Goal: Information Seeking & Learning: Learn about a topic

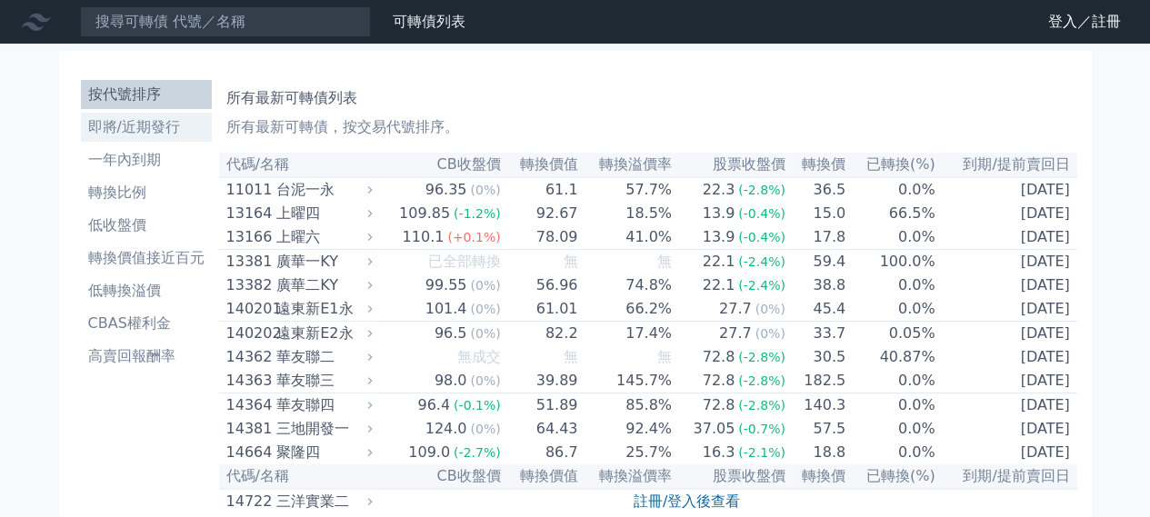
click at [166, 135] on li "即將/近期發行" at bounding box center [146, 127] width 131 height 22
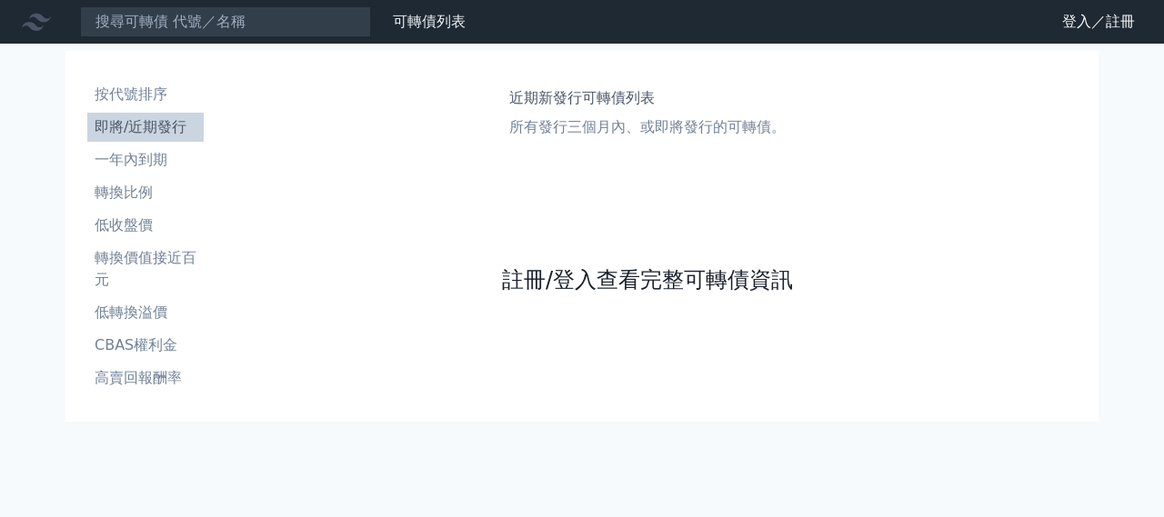
click at [529, 280] on link "註冊/登入查看完整可轉債資訊" at bounding box center [647, 279] width 291 height 29
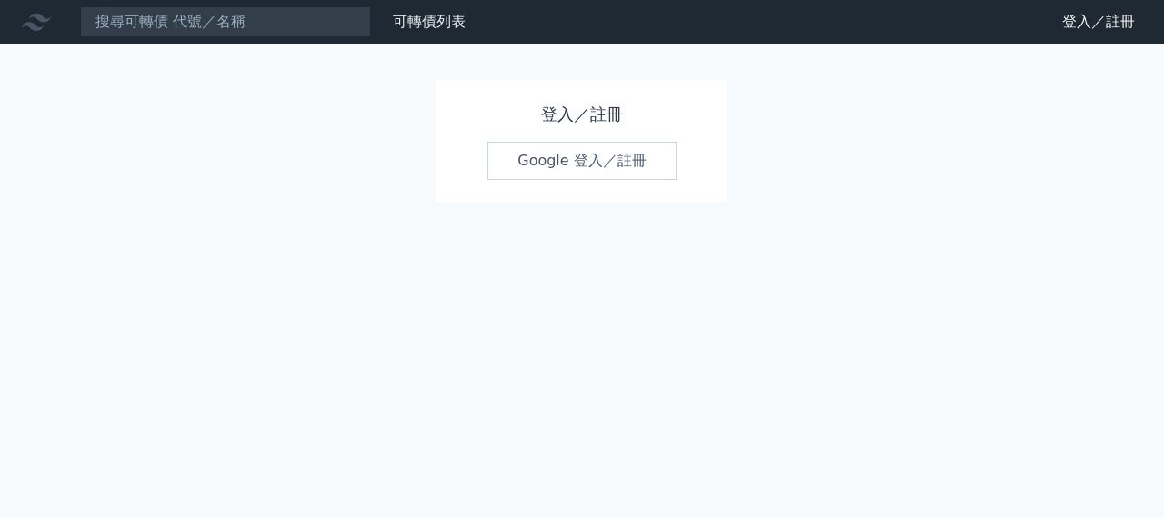
click at [546, 163] on link "Google 登入／註冊" at bounding box center [581, 161] width 189 height 38
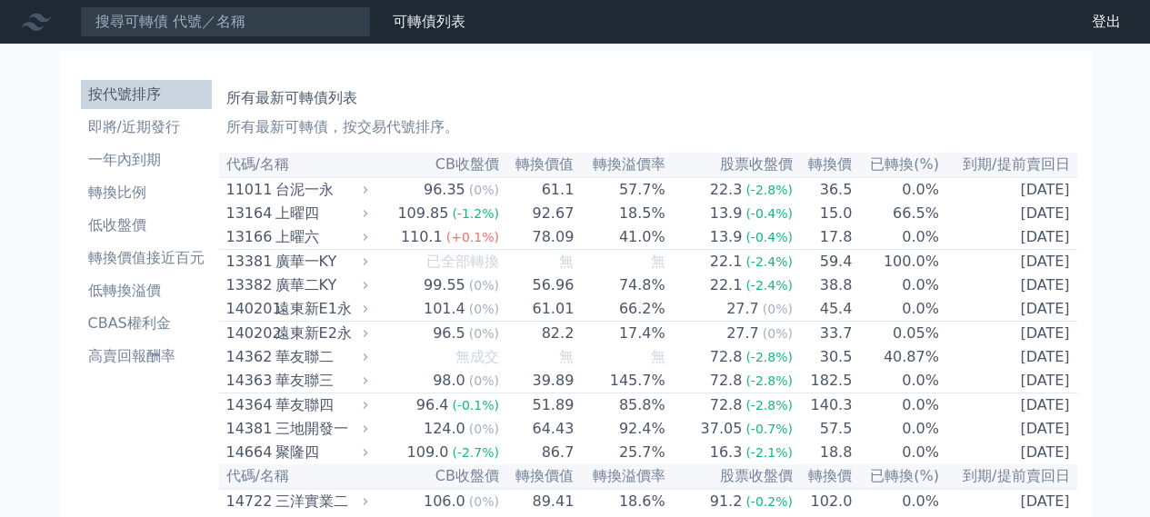
click at [117, 128] on li "即將/近期發行" at bounding box center [146, 127] width 131 height 22
